Goal: Ask a question

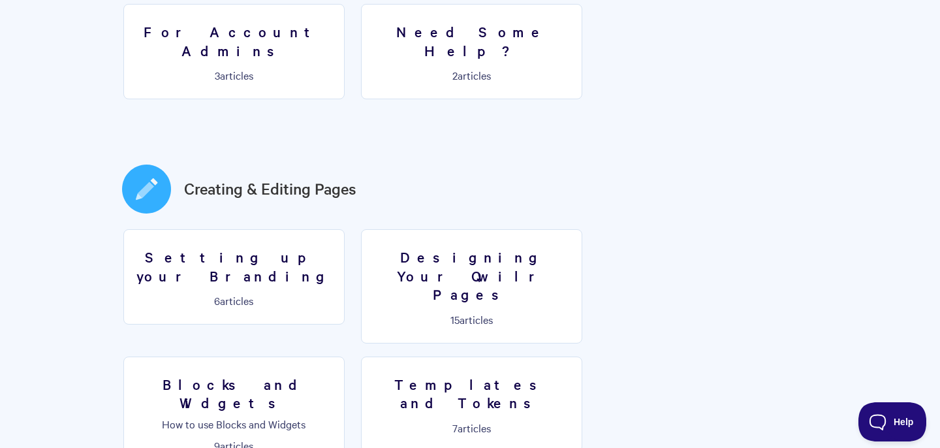
scroll to position [460, 0]
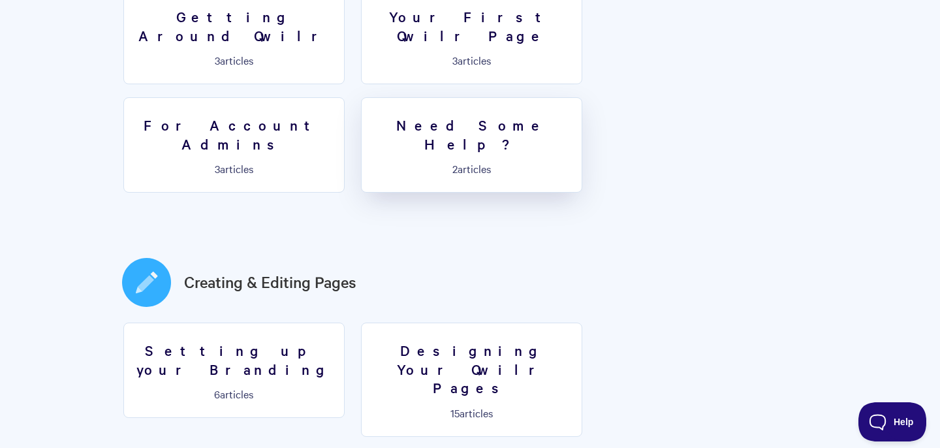
click at [361, 120] on link "Need Some Help? 2 articles" at bounding box center [471, 144] width 221 height 95
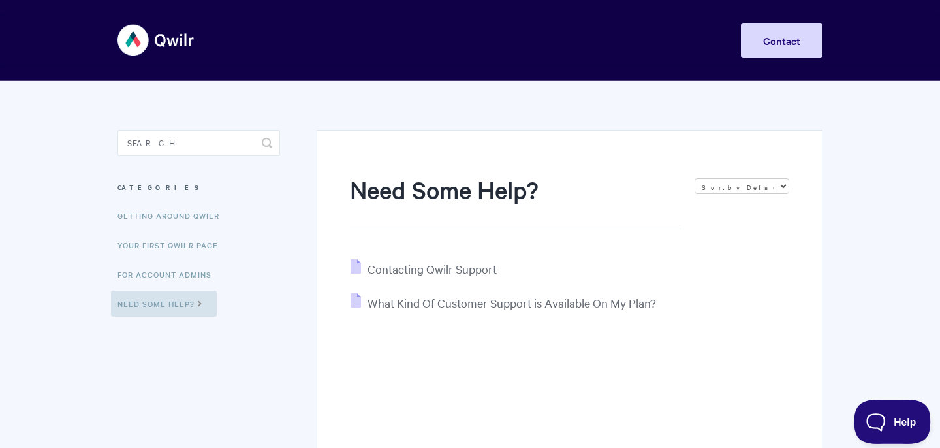
click at [875, 419] on span "Help" at bounding box center [888, 419] width 68 height 9
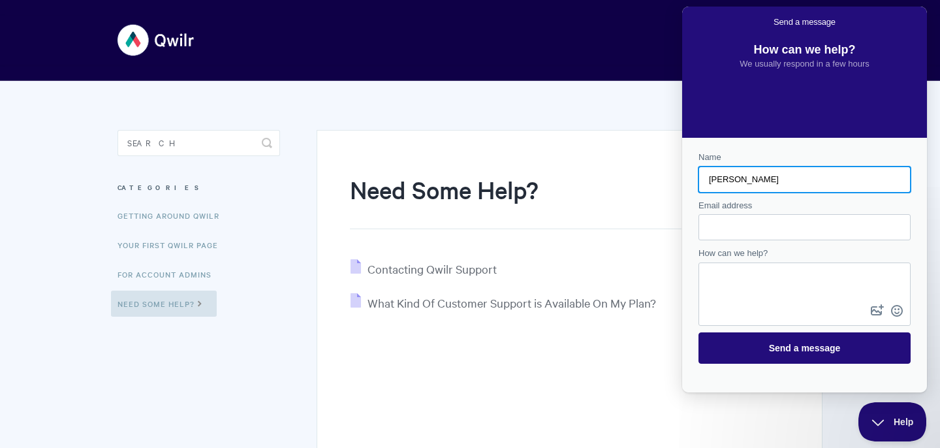
type input "[PERSON_NAME]"
click at [725, 225] on input "Email address" at bounding box center [804, 227] width 191 height 24
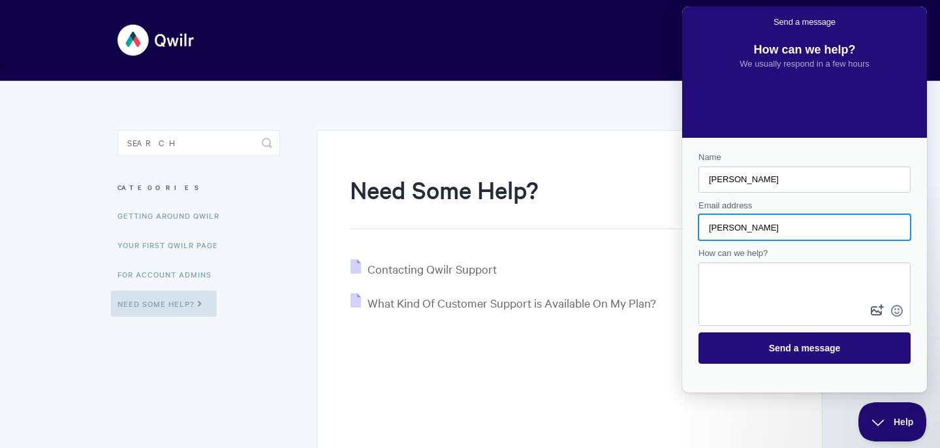
type input "[PERSON_NAME]"
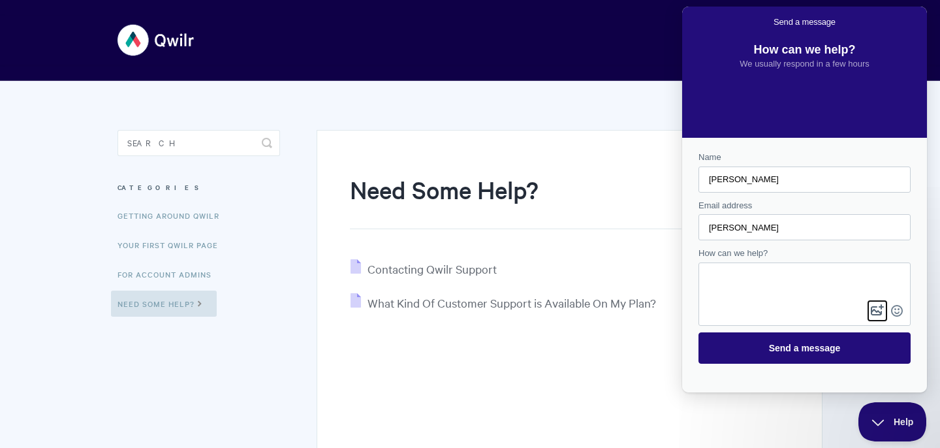
click at [875, 310] on button "image-plus" at bounding box center [878, 310] width 20 height 21
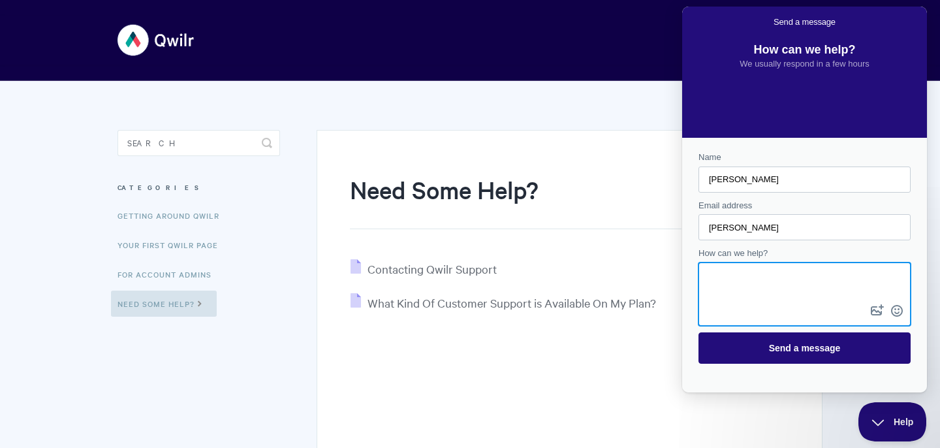
click at [753, 285] on textarea "How can we help?" at bounding box center [805, 283] width 210 height 38
click at [880, 311] on button "image-plus" at bounding box center [878, 310] width 20 height 21
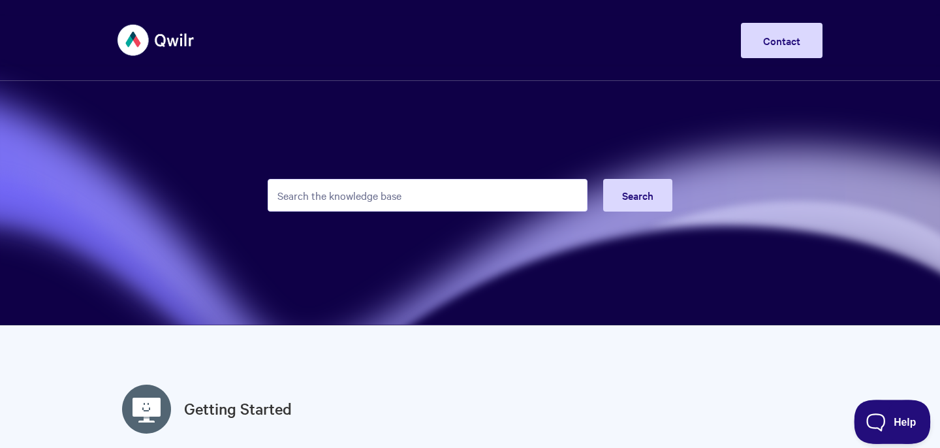
click at [884, 421] on span "Help" at bounding box center [888, 419] width 68 height 9
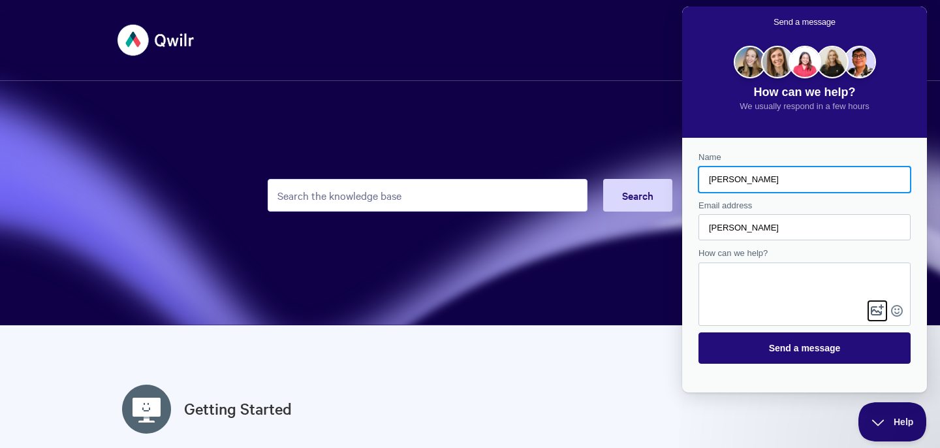
click at [876, 311] on button "image-plus" at bounding box center [878, 310] width 20 height 21
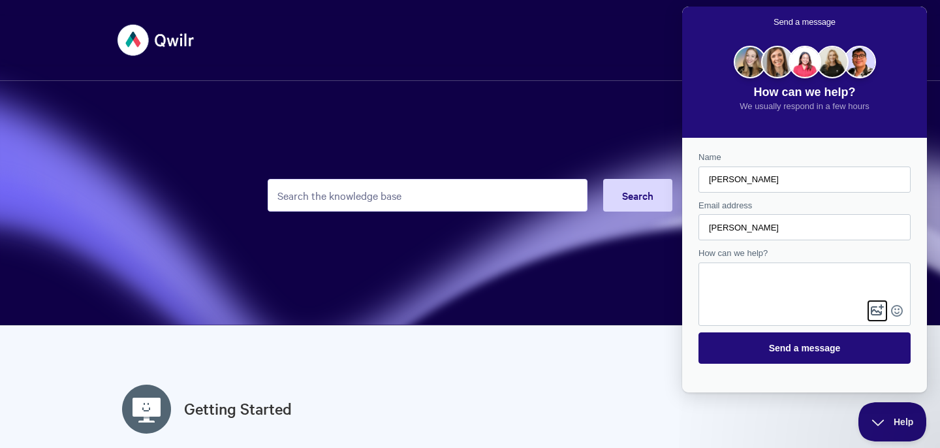
type input "C:\fakepath\Screenshot [DATE] 4.19.48 pm.png"
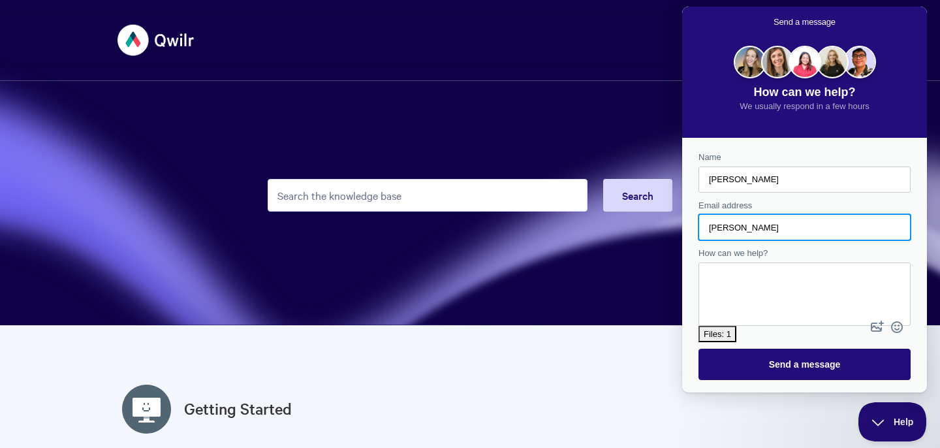
click at [750, 227] on input "[PERSON_NAME]" at bounding box center [804, 227] width 191 height 24
type input "[PERSON_NAME][EMAIL_ADDRESS][PERSON_NAME][DOMAIN_NAME]"
click at [789, 278] on textarea "How can we help?" at bounding box center [805, 283] width 210 height 38
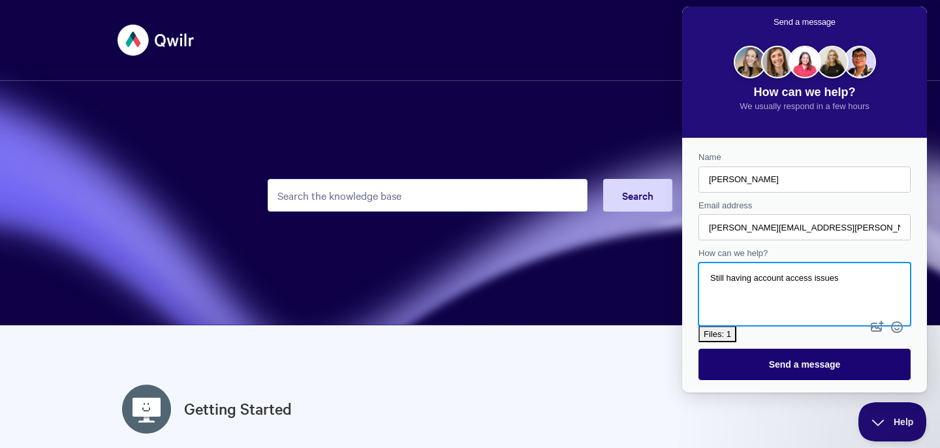
type textarea "Still having account access issues"
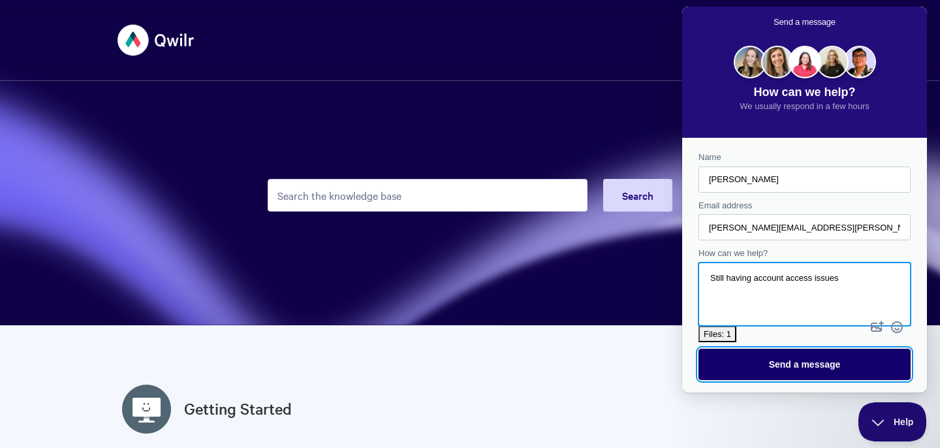
click at [866, 349] on span "Send a message" at bounding box center [804, 364] width 183 height 30
